Goal: Task Accomplishment & Management: Use online tool/utility

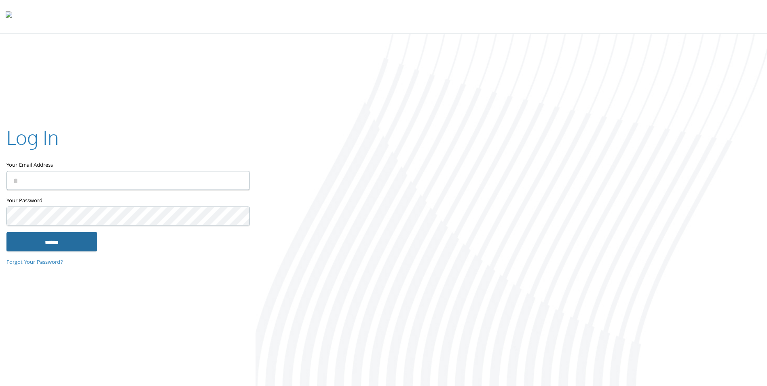
type input "**********"
click at [64, 241] on input "******" at bounding box center [51, 241] width 91 height 19
type input "**********"
click at [63, 245] on input "******" at bounding box center [51, 241] width 91 height 19
